Goal: Task Accomplishment & Management: Use online tool/utility

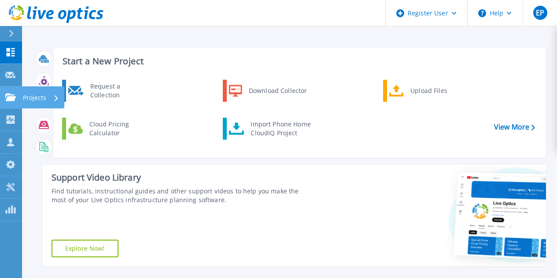
click at [11, 96] on icon at bounding box center [10, 96] width 11 height 7
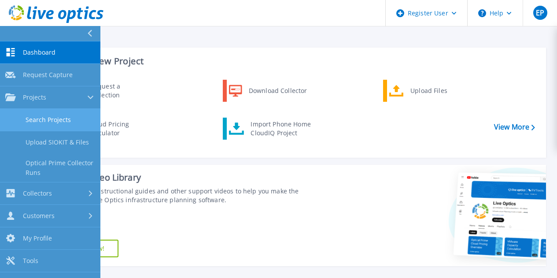
click at [45, 124] on link "Search Projects" at bounding box center [50, 120] width 100 height 22
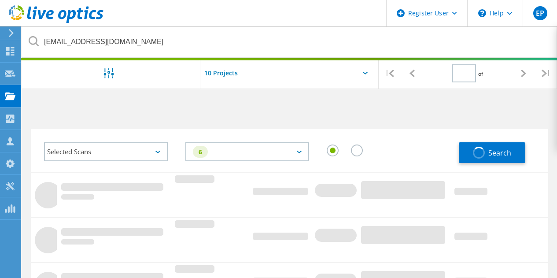
type input "1"
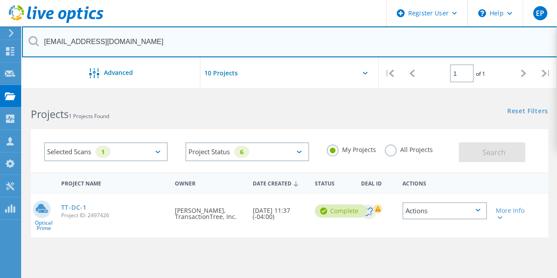
click at [155, 44] on input "jshapiro@transactiontree.com" at bounding box center [289, 41] width 535 height 31
paste input "algiere@clacorp"
type input "[EMAIL_ADDRESS][DOMAIN_NAME]"
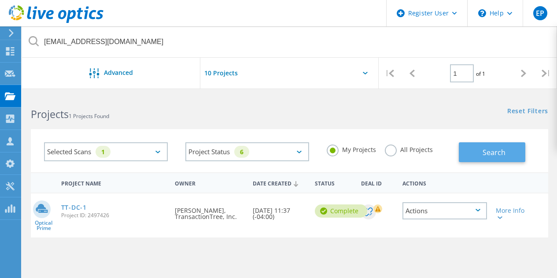
click at [491, 158] on button "Search" at bounding box center [491, 152] width 66 height 20
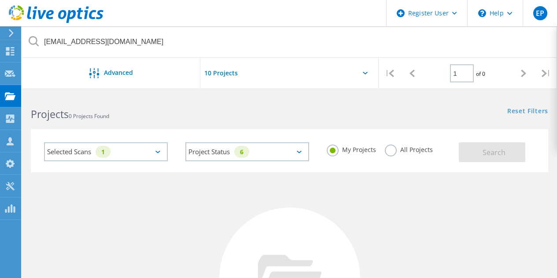
click at [419, 151] on label "All Projects" at bounding box center [409, 148] width 48 height 8
click at [0, 0] on input "All Projects" at bounding box center [0, 0] width 0 height 0
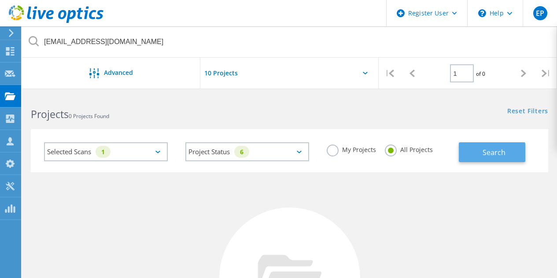
click at [480, 150] on button "Search" at bounding box center [491, 152] width 66 height 20
click at [59, 9] on icon at bounding box center [56, 14] width 95 height 18
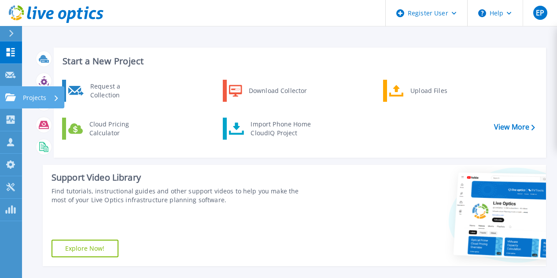
click at [12, 89] on link "Projects Projects" at bounding box center [11, 97] width 22 height 22
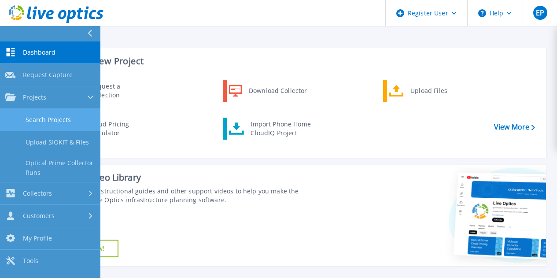
click at [34, 117] on link "Search Projects" at bounding box center [50, 120] width 100 height 22
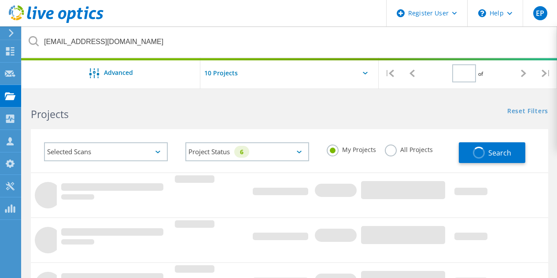
type input "1"
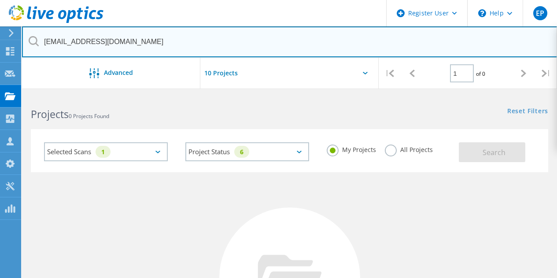
click at [147, 46] on input "[EMAIL_ADDRESS][DOMAIN_NAME]" at bounding box center [289, 41] width 535 height 31
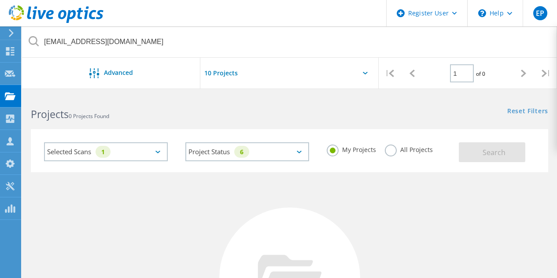
click at [416, 153] on label "All Projects" at bounding box center [409, 148] width 48 height 8
click at [0, 0] on input "All Projects" at bounding box center [0, 0] width 0 height 0
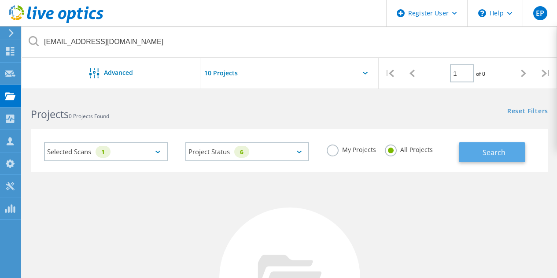
click at [467, 153] on button "Search" at bounding box center [491, 152] width 66 height 20
click at [242, 81] on input "text" at bounding box center [244, 73] width 88 height 31
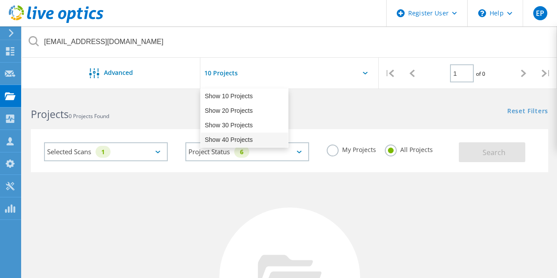
click at [238, 140] on div "Show 40 Projects" at bounding box center [244, 139] width 87 height 15
type input "Show 40 Projects"
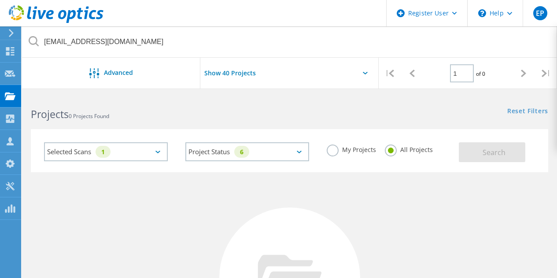
click at [142, 152] on div "Selected Scans 1" at bounding box center [106, 151] width 124 height 19
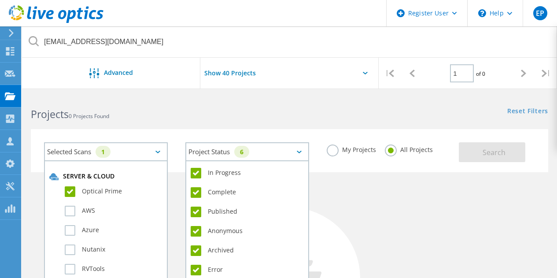
click at [230, 157] on div "Project Status 6" at bounding box center [247, 151] width 124 height 19
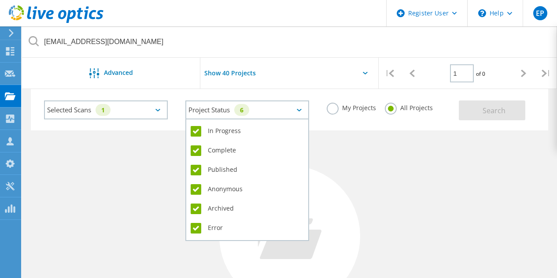
scroll to position [43, 0]
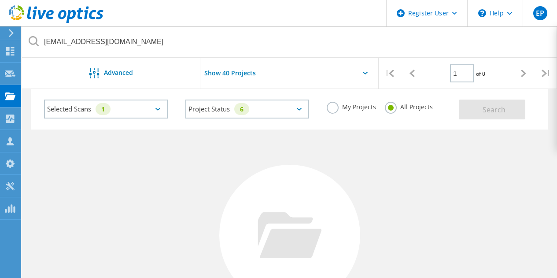
click at [356, 203] on div "No Projects Found Try refining your search." at bounding box center [289, 242] width 517 height 227
click at [342, 104] on label "My Projects" at bounding box center [350, 106] width 49 height 8
click at [0, 0] on input "My Projects" at bounding box center [0, 0] width 0 height 0
click at [473, 107] on button "Search" at bounding box center [491, 109] width 66 height 20
click at [411, 103] on label "All Projects" at bounding box center [409, 106] width 48 height 8
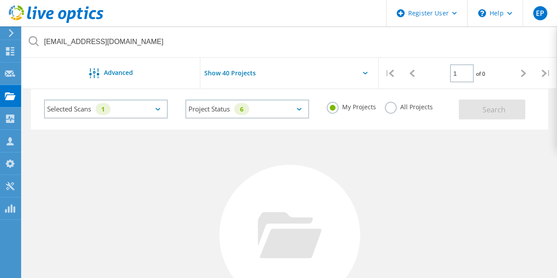
click at [0, 0] on input "All Projects" at bounding box center [0, 0] width 0 height 0
click at [475, 103] on button "Search" at bounding box center [491, 109] width 66 height 20
